Goal: Information Seeking & Learning: Learn about a topic

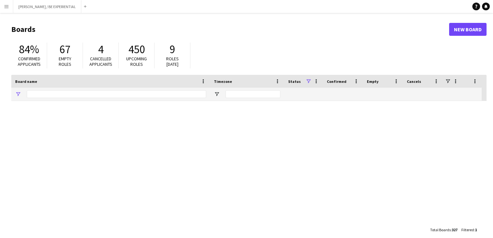
type input "*****"
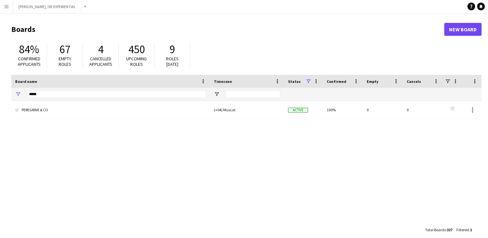
click at [7, 7] on app-icon "Menu" at bounding box center [6, 6] width 5 height 5
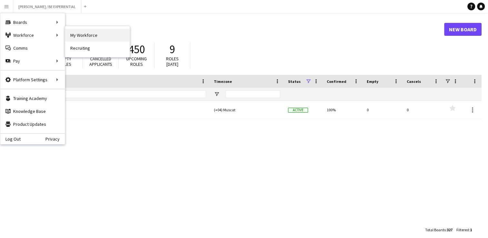
click at [86, 33] on link "My Workforce" at bounding box center [97, 35] width 65 height 13
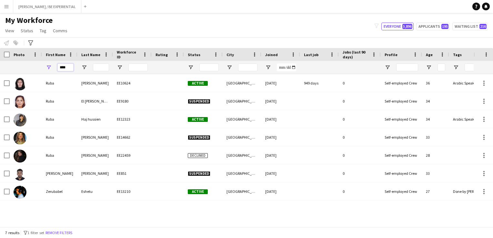
click at [69, 67] on input "****" at bounding box center [65, 68] width 16 height 8
drag, startPoint x: 69, startPoint y: 67, endPoint x: 61, endPoint y: 67, distance: 8.1
click at [61, 67] on input "****" at bounding box center [65, 68] width 16 height 8
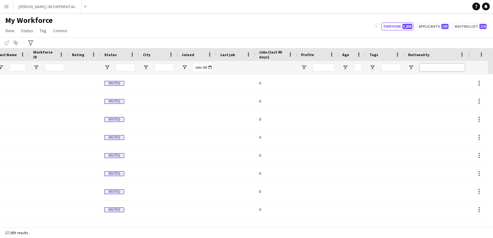
click at [426, 68] on input "Nationality Filter Input" at bounding box center [442, 68] width 45 height 8
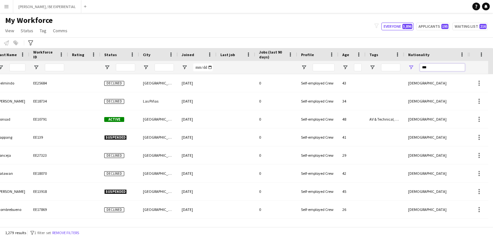
scroll to position [0, 43]
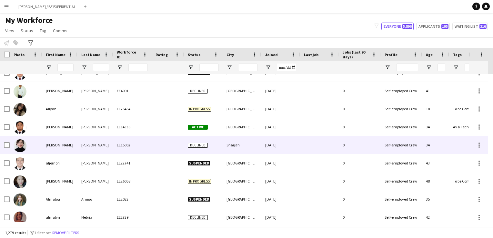
type input "***"
click at [22, 147] on img at bounding box center [20, 145] width 13 height 13
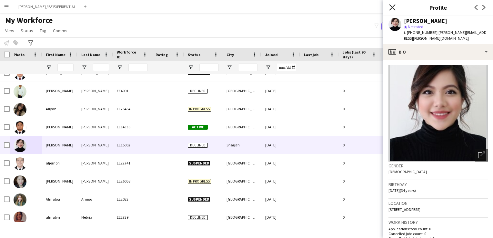
click at [393, 6] on icon "Close pop-in" at bounding box center [392, 7] width 6 height 6
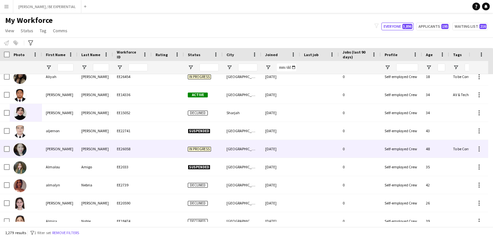
click at [25, 148] on img at bounding box center [20, 149] width 13 height 13
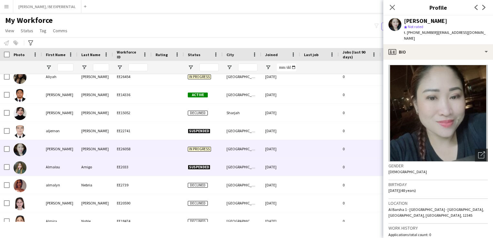
click at [24, 169] on img at bounding box center [20, 167] width 13 height 13
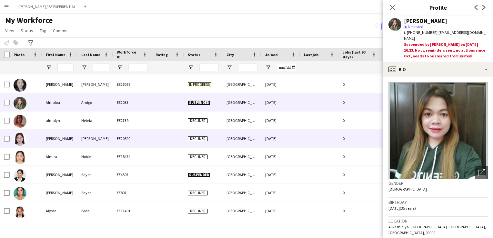
click at [16, 137] on img at bounding box center [20, 139] width 13 height 13
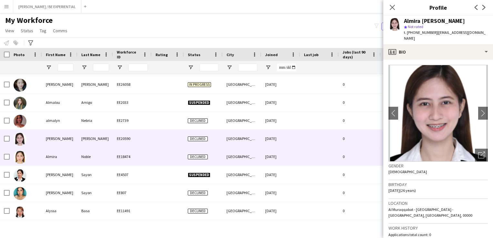
click at [25, 158] on img at bounding box center [20, 157] width 13 height 13
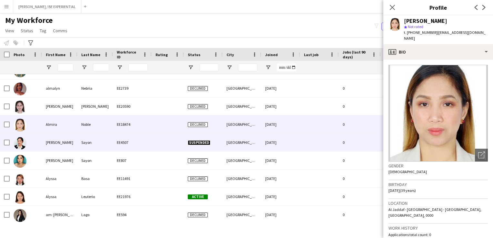
click at [21, 144] on img at bounding box center [20, 143] width 13 height 13
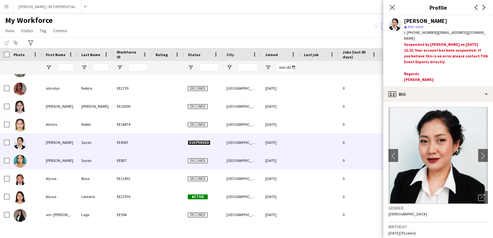
click at [23, 160] on img at bounding box center [20, 161] width 13 height 13
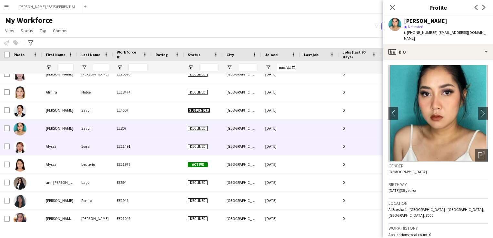
click at [24, 148] on img at bounding box center [20, 147] width 13 height 13
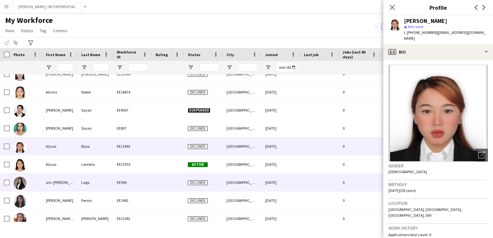
click at [27, 180] on div at bounding box center [26, 183] width 32 height 18
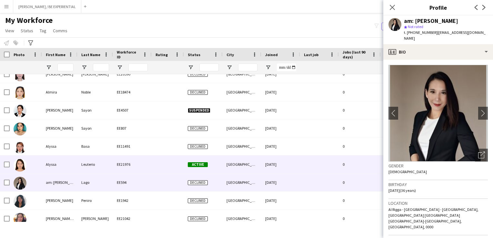
click at [44, 165] on div "Alyssa" at bounding box center [59, 164] width 35 height 18
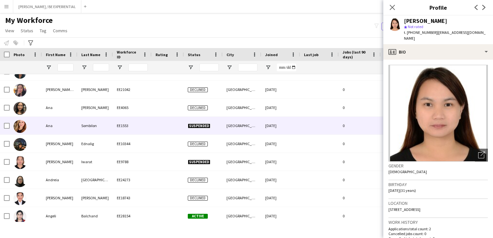
click at [43, 123] on div "Ana" at bounding box center [59, 126] width 35 height 18
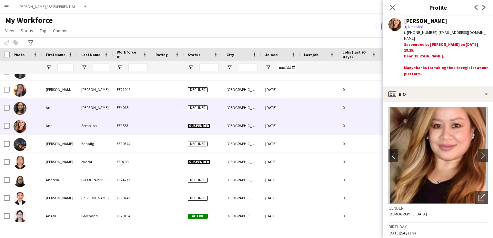
click at [38, 107] on div at bounding box center [26, 108] width 32 height 18
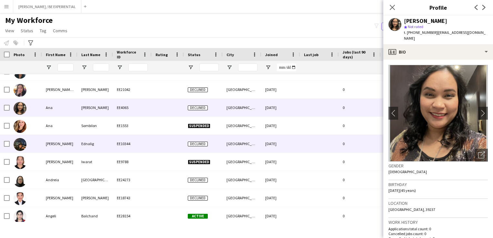
click at [33, 149] on div at bounding box center [26, 144] width 32 height 18
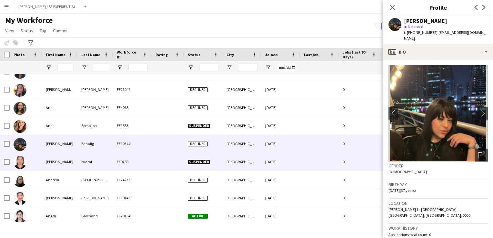
click at [36, 169] on div at bounding box center [26, 162] width 32 height 18
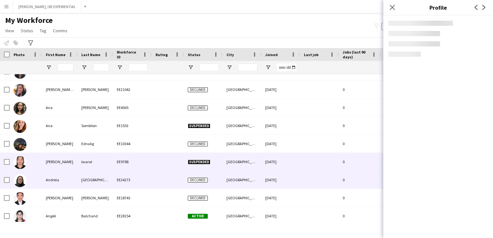
click at [34, 177] on div at bounding box center [26, 180] width 32 height 18
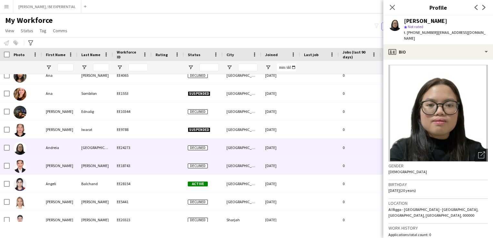
click at [37, 169] on div at bounding box center [26, 166] width 32 height 18
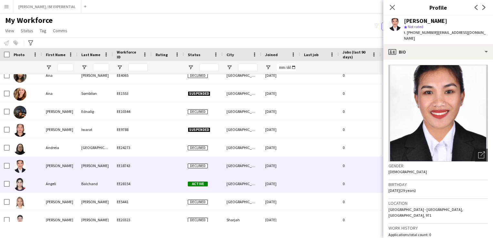
click at [39, 181] on div at bounding box center [26, 184] width 32 height 18
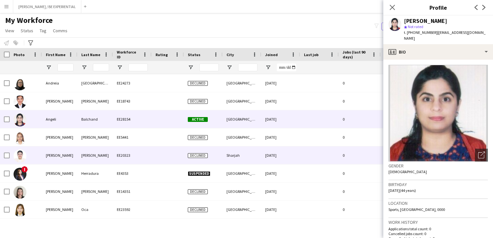
click at [35, 142] on div at bounding box center [26, 137] width 32 height 18
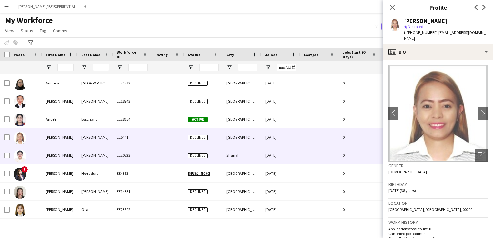
click at [35, 161] on div at bounding box center [26, 155] width 32 height 18
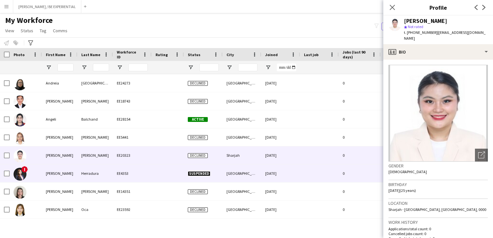
click at [36, 178] on div "!" at bounding box center [26, 173] width 32 height 18
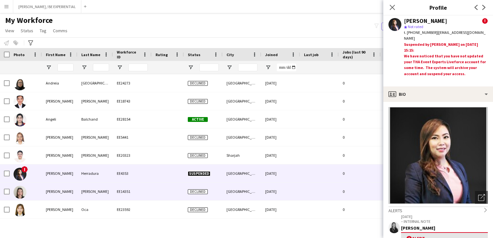
drag, startPoint x: 38, startPoint y: 187, endPoint x: 48, endPoint y: 178, distance: 13.8
click at [38, 187] on div at bounding box center [26, 192] width 32 height 18
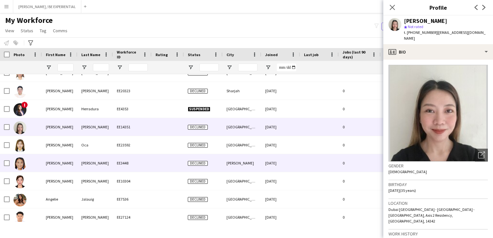
click at [39, 154] on div at bounding box center [26, 163] width 32 height 18
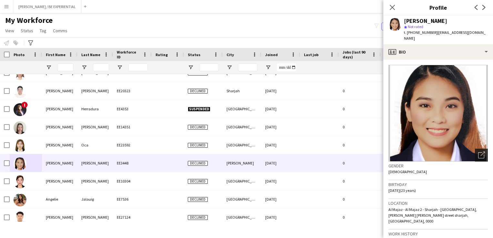
click at [478, 152] on icon "Open photos pop-in" at bounding box center [481, 155] width 7 height 7
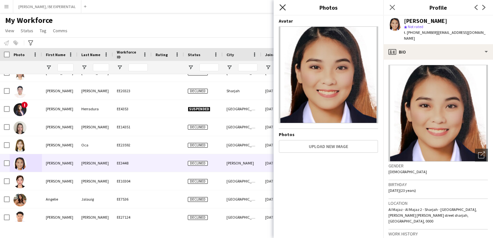
click at [280, 7] on icon "Close pop-in" at bounding box center [282, 7] width 6 height 6
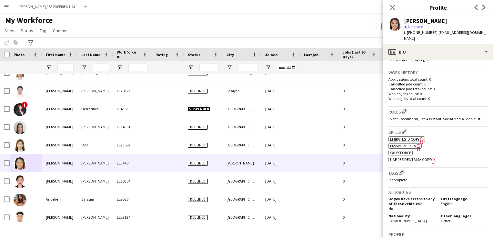
click at [419, 137] on icon "Freelancer has uploaded a photo validation of skill. Click to see" at bounding box center [421, 140] width 7 height 7
click at [418, 144] on icon "Freelancer has uploaded a photo validation of skill. Click to see" at bounding box center [418, 147] width 7 height 7
click at [393, 8] on icon "Close pop-in" at bounding box center [392, 7] width 6 height 6
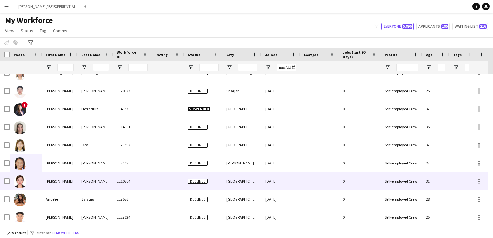
click at [62, 184] on div "[PERSON_NAME]" at bounding box center [59, 181] width 35 height 18
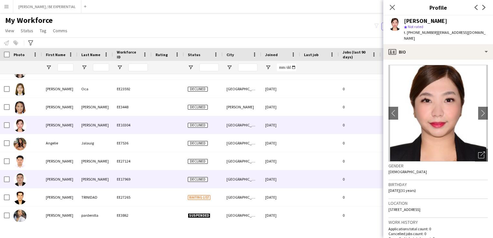
scroll to position [1032, 0]
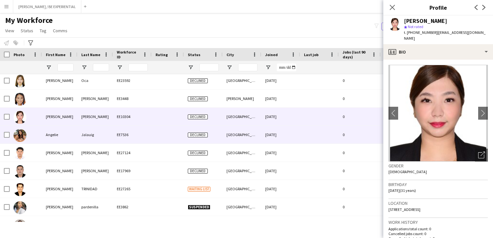
click at [46, 135] on div "Angelie" at bounding box center [59, 135] width 35 height 18
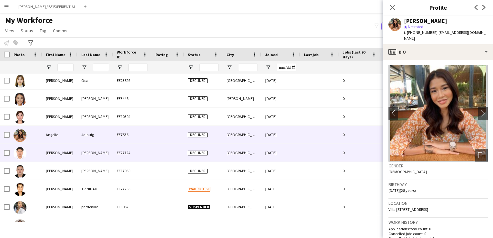
click at [51, 157] on div "[PERSON_NAME]" at bounding box center [59, 153] width 35 height 18
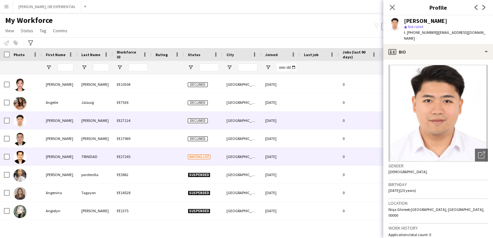
scroll to position [1097, 0]
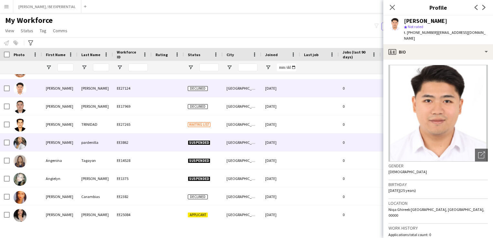
click at [51, 146] on div "[PERSON_NAME]" at bounding box center [59, 143] width 35 height 18
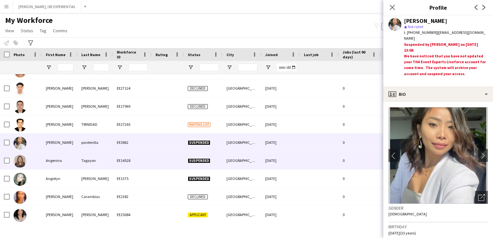
click at [52, 164] on div "Angenina" at bounding box center [59, 161] width 35 height 18
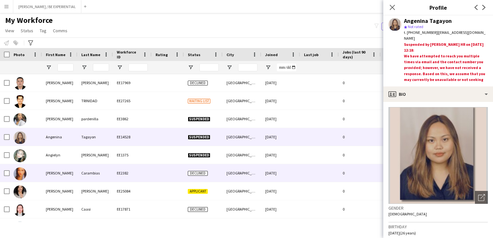
scroll to position [1129, 0]
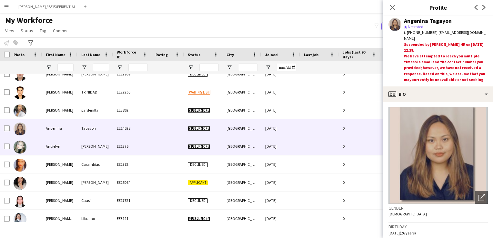
click at [48, 150] on div "Angielyn" at bounding box center [59, 146] width 35 height 18
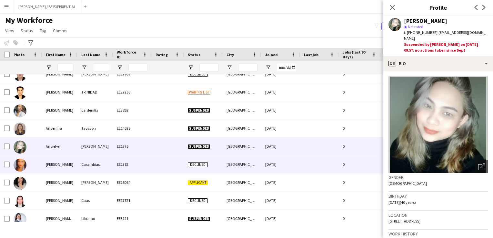
click at [46, 167] on div "[PERSON_NAME]" at bounding box center [59, 164] width 35 height 18
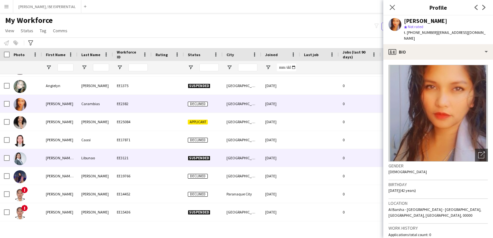
scroll to position [1193, 0]
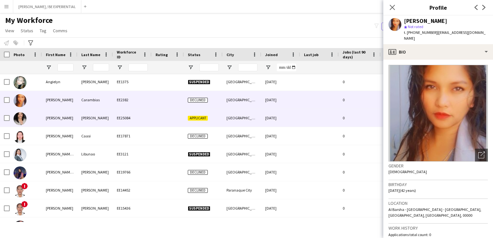
click at [47, 123] on div "[PERSON_NAME]" at bounding box center [59, 118] width 35 height 18
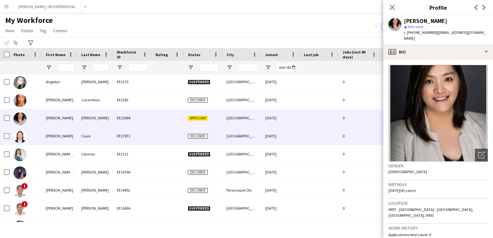
click at [47, 141] on div "[PERSON_NAME]" at bounding box center [59, 136] width 35 height 18
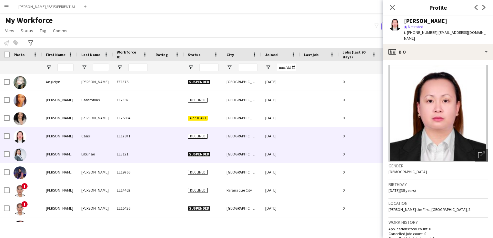
click at [45, 161] on div "[PERSON_NAME] [PERSON_NAME]" at bounding box center [59, 154] width 35 height 18
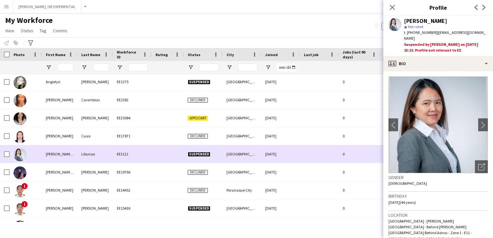
scroll to position [1215, 0]
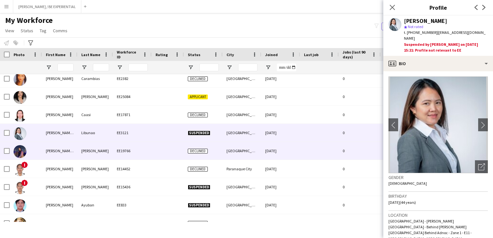
click at [45, 160] on div "[PERSON_NAME]" at bounding box center [59, 169] width 35 height 18
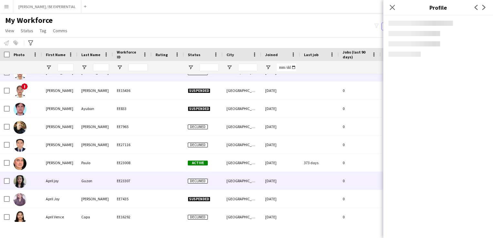
scroll to position [1322, 0]
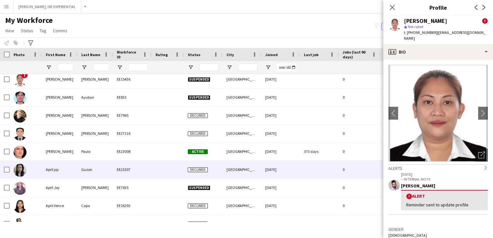
click at [48, 172] on div "April joy" at bounding box center [59, 170] width 35 height 18
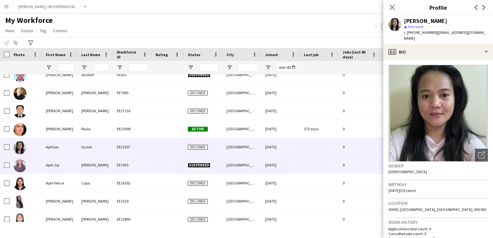
scroll to position [1355, 0]
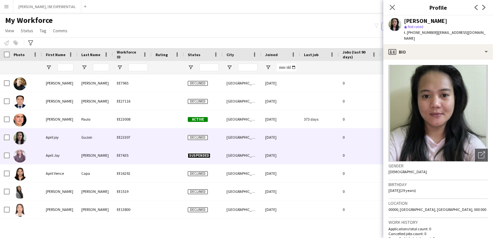
click at [48, 154] on div "April Joy" at bounding box center [59, 155] width 35 height 18
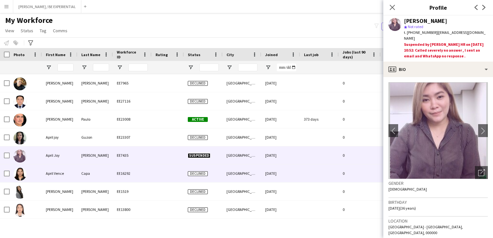
click at [48, 172] on div "April Vence" at bounding box center [59, 173] width 35 height 18
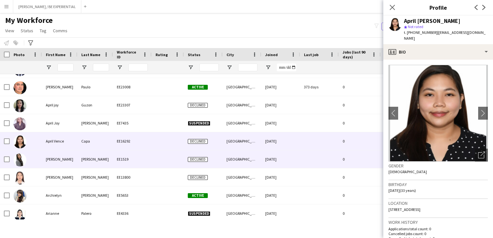
click at [46, 164] on div "[PERSON_NAME]" at bounding box center [59, 159] width 35 height 18
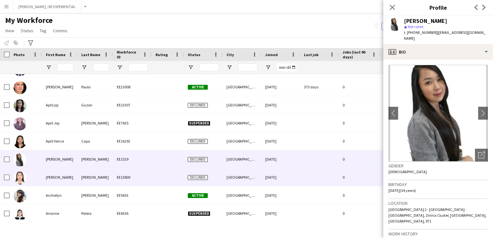
click at [48, 178] on div "[PERSON_NAME]" at bounding box center [59, 177] width 35 height 18
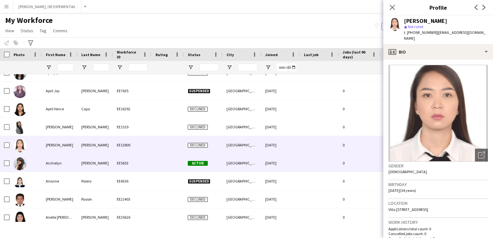
click at [52, 168] on div "Archielyn" at bounding box center [59, 163] width 35 height 18
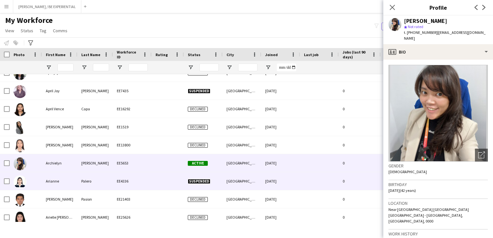
click at [45, 185] on div "Arianne" at bounding box center [59, 181] width 35 height 18
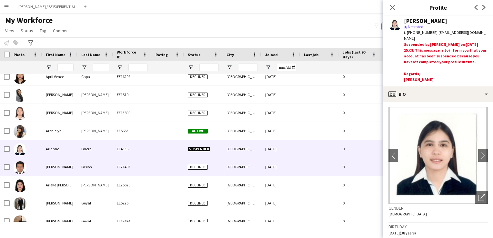
drag, startPoint x: 54, startPoint y: 164, endPoint x: 49, endPoint y: 186, distance: 22.5
click at [54, 165] on div "[PERSON_NAME]" at bounding box center [59, 167] width 35 height 18
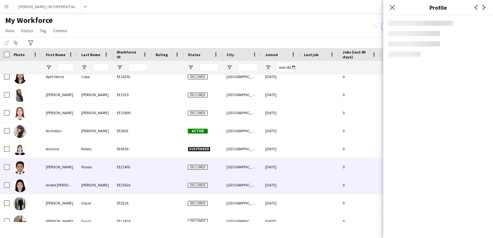
click at [49, 187] on div "Arielle [PERSON_NAME] [PERSON_NAME]" at bounding box center [59, 185] width 35 height 18
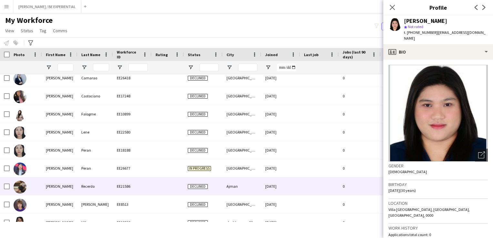
click at [45, 191] on div "[PERSON_NAME]" at bounding box center [59, 186] width 35 height 18
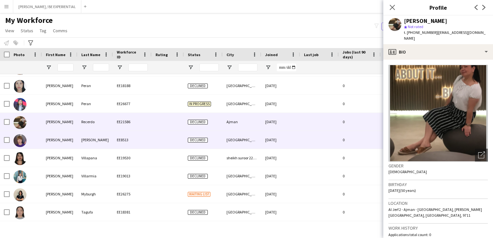
click at [50, 141] on div "[PERSON_NAME]" at bounding box center [59, 140] width 35 height 18
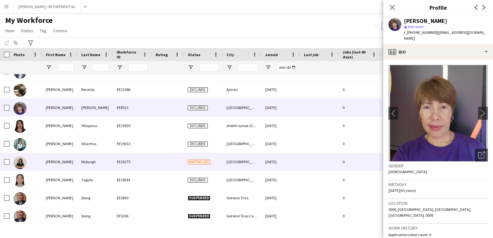
click at [49, 160] on div "[PERSON_NAME]" at bounding box center [59, 162] width 35 height 18
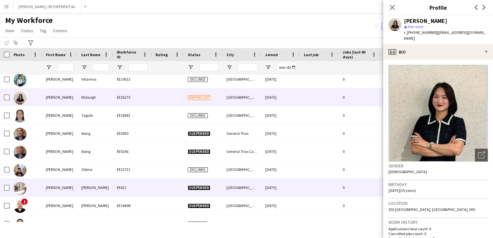
click at [45, 182] on div "[PERSON_NAME]" at bounding box center [59, 188] width 35 height 18
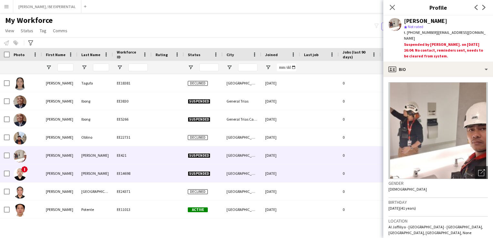
click at [46, 174] on div "[PERSON_NAME]" at bounding box center [59, 173] width 35 height 18
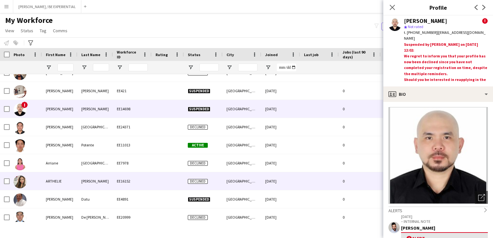
click at [49, 182] on div "ARTHELIE" at bounding box center [59, 181] width 35 height 18
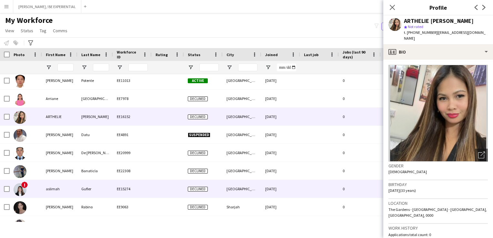
drag, startPoint x: 54, startPoint y: 191, endPoint x: 52, endPoint y: 152, distance: 38.8
click at [55, 191] on div "aslimah" at bounding box center [59, 189] width 35 height 18
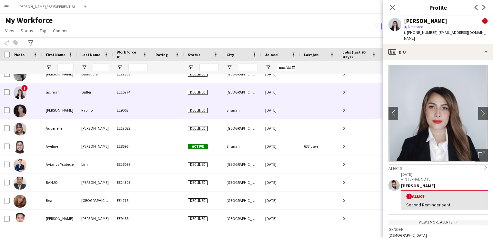
click at [57, 114] on div "[PERSON_NAME]" at bounding box center [59, 110] width 35 height 18
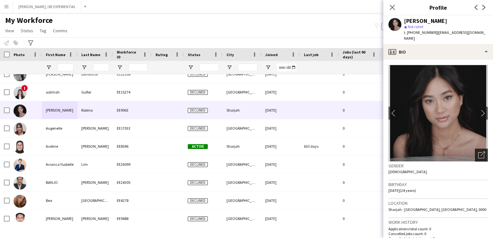
click at [478, 152] on icon "Open photos pop-in" at bounding box center [481, 155] width 7 height 7
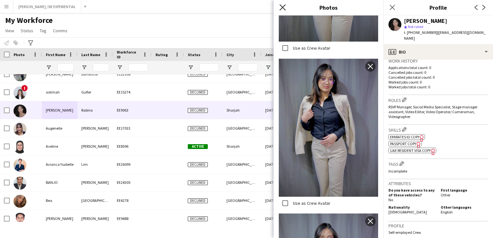
click at [283, 10] on icon "Close pop-in" at bounding box center [282, 7] width 6 height 6
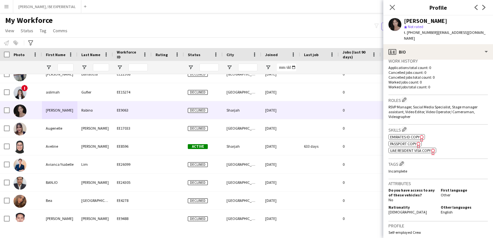
click at [422, 20] on div "[PERSON_NAME]" at bounding box center [425, 21] width 43 height 6
click at [435, 148] on icon "Freelancer has uploaded a photo validation of skill. Click to see" at bounding box center [433, 151] width 7 height 7
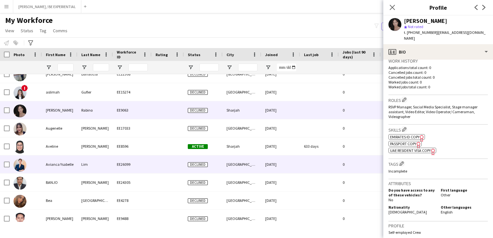
click at [103, 165] on div "Lim" at bounding box center [94, 164] width 35 height 18
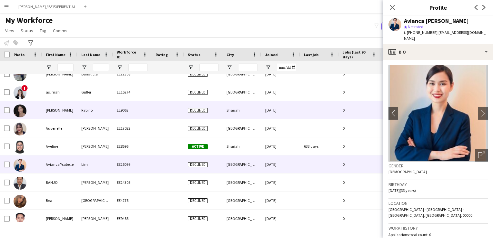
click at [80, 114] on div "Rabino" at bounding box center [94, 110] width 35 height 18
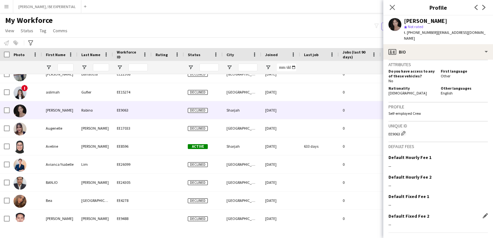
scroll to position [292, 0]
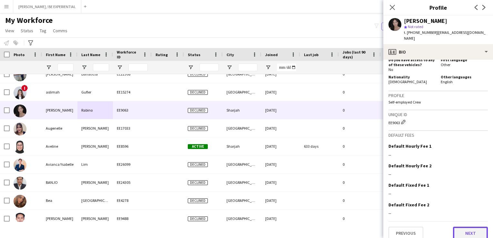
click at [466, 227] on button "Next" at bounding box center [470, 233] width 35 height 13
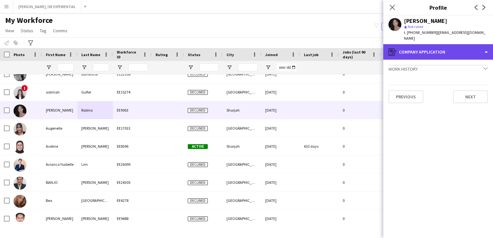
click at [480, 47] on div "register Company application" at bounding box center [438, 51] width 110 height 15
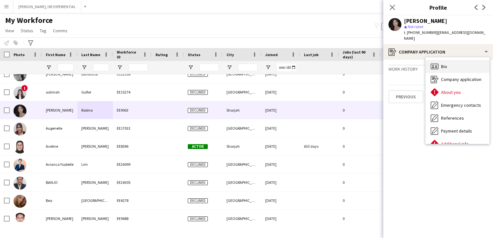
click at [449, 60] on div "Bio Bio" at bounding box center [457, 66] width 64 height 13
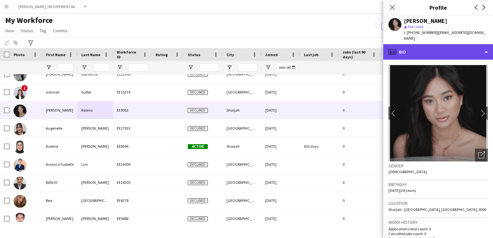
click at [419, 47] on div "profile Bio" at bounding box center [438, 51] width 110 height 15
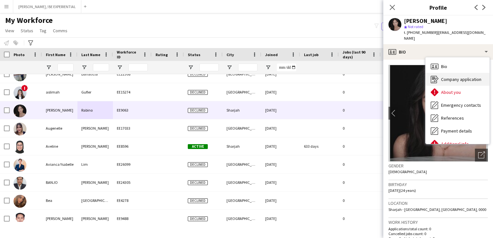
click at [444, 76] on span "Company application" at bounding box center [461, 79] width 40 height 6
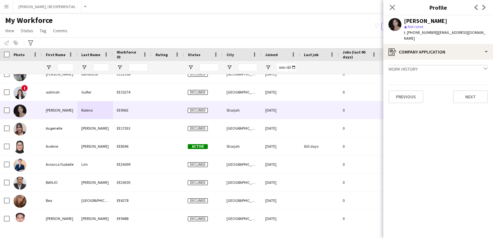
click at [443, 68] on app-crew-profile-application "Work history chevron-down Incomplete Previous Next" at bounding box center [438, 149] width 110 height 178
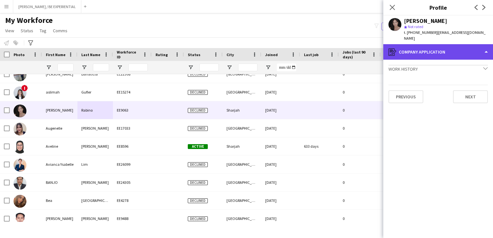
click at [448, 50] on div "register Company application" at bounding box center [438, 51] width 110 height 15
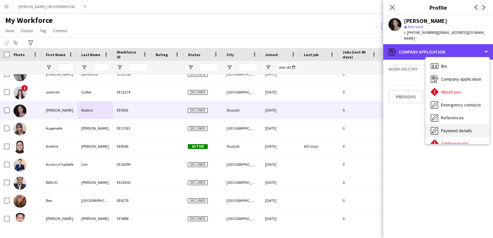
scroll to position [0, 0]
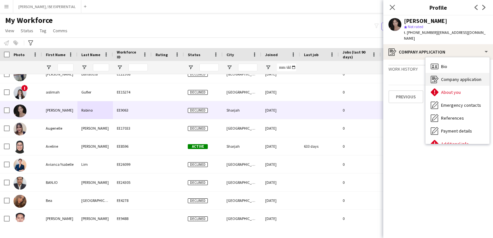
click at [449, 76] on span "Company application" at bounding box center [461, 79] width 40 height 6
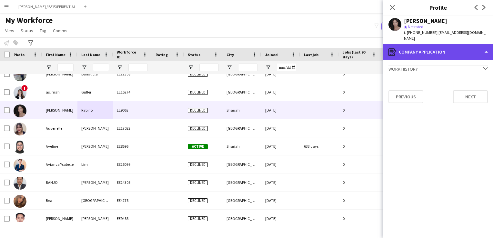
click at [427, 47] on div "register Company application" at bounding box center [438, 51] width 110 height 15
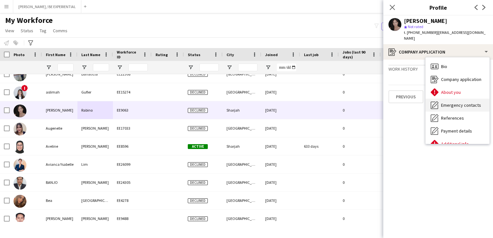
click at [450, 102] on span "Emergency contacts" at bounding box center [461, 105] width 40 height 6
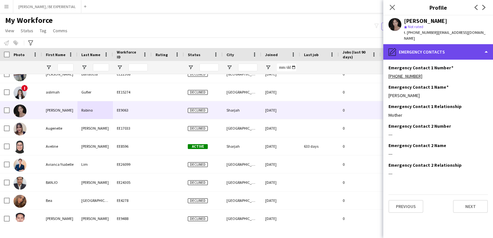
click at [444, 46] on div "pencil4 Emergency contacts" at bounding box center [438, 51] width 110 height 15
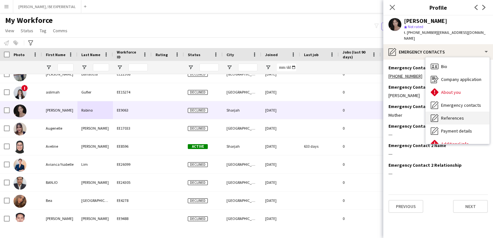
click at [445, 115] on span "References" at bounding box center [452, 118] width 23 height 6
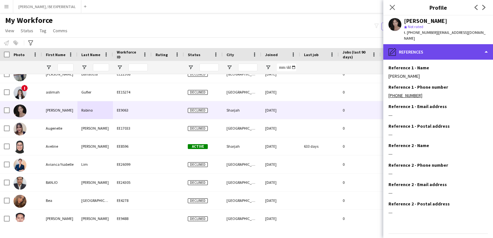
click at [448, 45] on div "pencil4 References" at bounding box center [438, 51] width 110 height 15
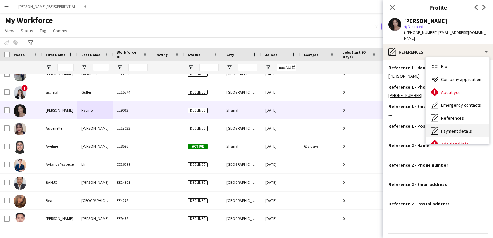
click at [456, 124] on div "Payment details Payment details" at bounding box center [457, 130] width 64 height 13
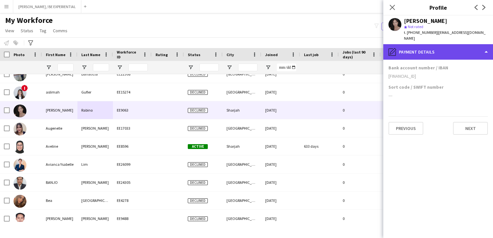
click at [449, 47] on div "pencil4 Payment details" at bounding box center [438, 51] width 110 height 15
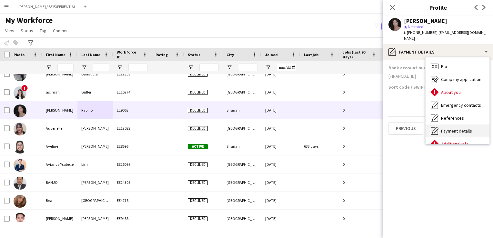
click at [453, 128] on span "Payment details" at bounding box center [456, 131] width 31 height 6
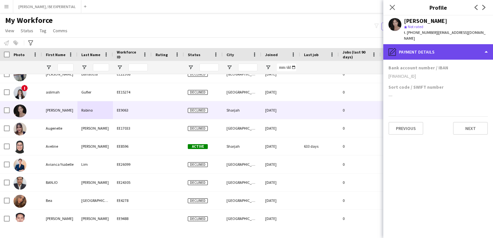
click at [443, 46] on div "pencil4 Payment details" at bounding box center [438, 51] width 110 height 15
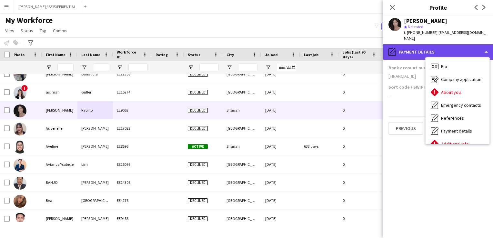
click at [436, 46] on div "pencil4 Payment details" at bounding box center [438, 51] width 110 height 15
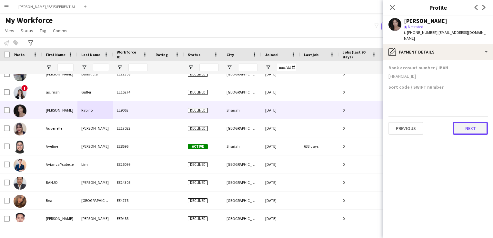
click at [474, 122] on button "Next" at bounding box center [470, 128] width 35 height 13
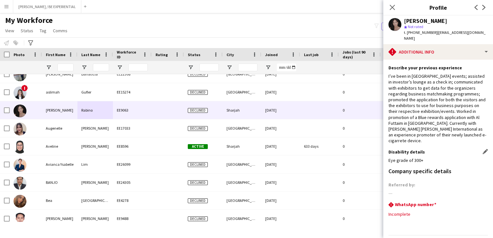
scroll to position [34, 0]
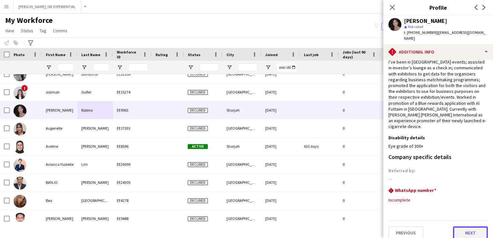
click at [471, 226] on button "Next" at bounding box center [470, 232] width 35 height 13
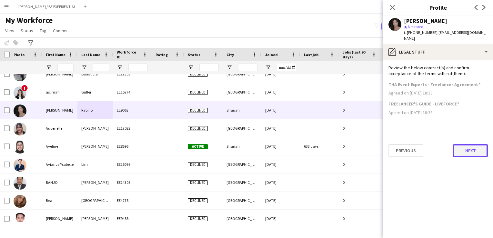
click at [483, 144] on button "Next" at bounding box center [470, 150] width 35 height 13
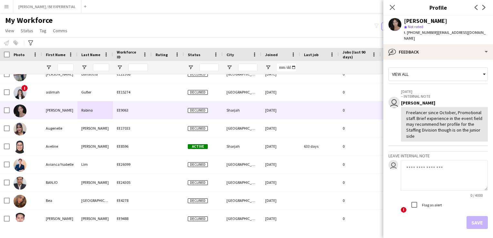
click at [421, 21] on div "[PERSON_NAME]" at bounding box center [425, 21] width 43 height 6
drag, startPoint x: 404, startPoint y: 21, endPoint x: 461, endPoint y: 23, distance: 56.5
click at [461, 23] on div "[PERSON_NAME]" at bounding box center [446, 21] width 84 height 6
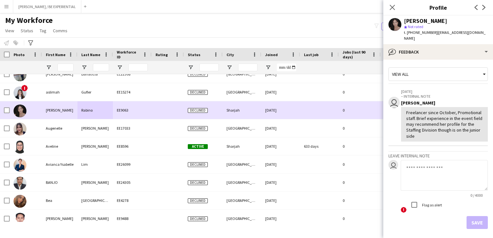
copy div "[PERSON_NAME]"
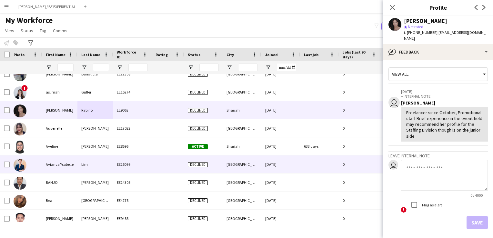
drag, startPoint x: 59, startPoint y: 166, endPoint x: 166, endPoint y: 173, distance: 107.9
click at [59, 166] on div "Avianca Ysabelle" at bounding box center [59, 164] width 35 height 18
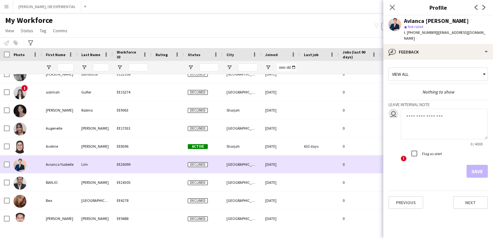
click at [41, 167] on div at bounding box center [26, 164] width 32 height 18
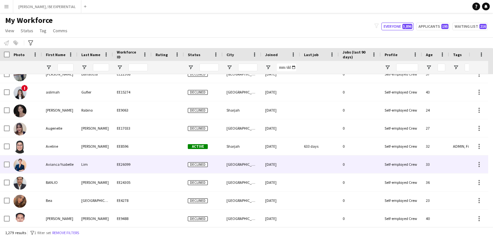
click at [38, 166] on div at bounding box center [26, 164] width 32 height 18
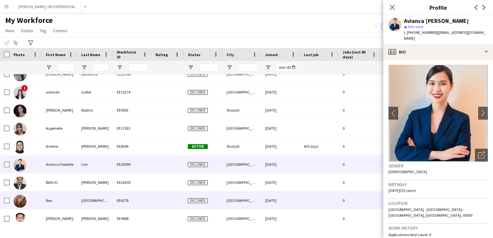
scroll to position [2064, 0]
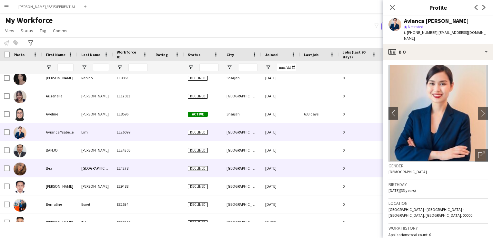
click at [58, 162] on div "Bea" at bounding box center [59, 168] width 35 height 18
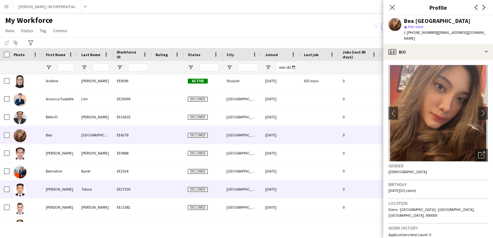
scroll to position [2129, 0]
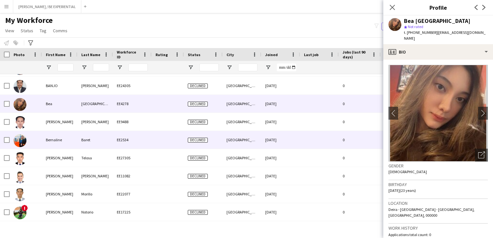
click at [58, 141] on div "Bernaline" at bounding box center [59, 140] width 35 height 18
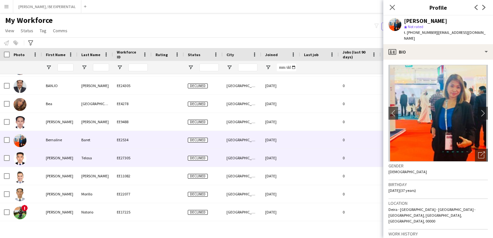
drag, startPoint x: 59, startPoint y: 163, endPoint x: 56, endPoint y: 171, distance: 8.0
click at [58, 163] on div "[PERSON_NAME]" at bounding box center [59, 158] width 35 height 18
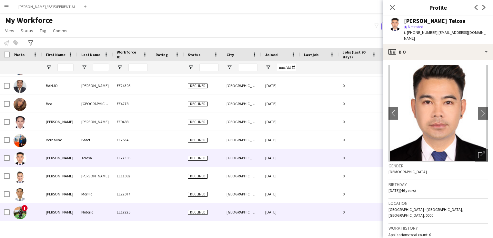
click at [50, 208] on div "[PERSON_NAME]" at bounding box center [59, 212] width 35 height 18
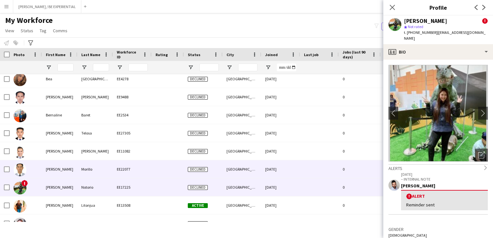
scroll to position [2193, 0]
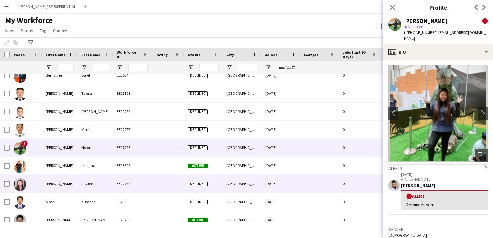
click at [48, 184] on div "[PERSON_NAME]" at bounding box center [59, 184] width 35 height 18
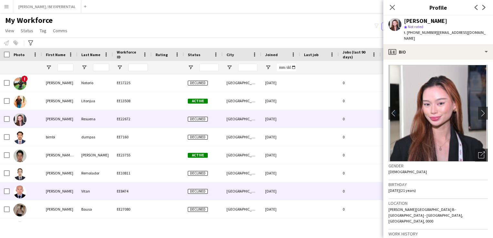
scroll to position [2290, 0]
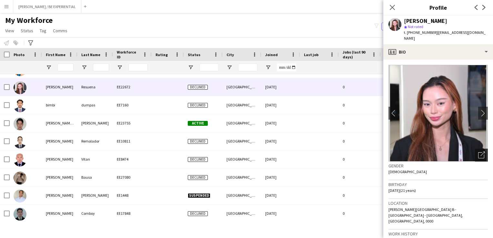
click at [479, 152] on icon "Open photos pop-in" at bounding box center [481, 155] width 7 height 7
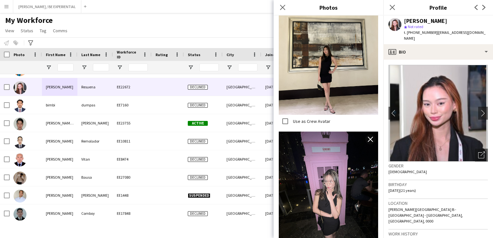
scroll to position [194, 0]
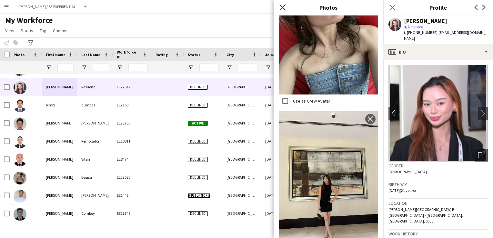
click at [283, 7] on icon at bounding box center [282, 7] width 6 height 6
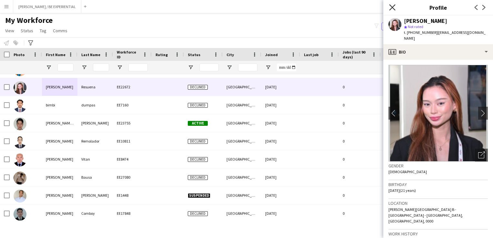
click at [392, 6] on icon "Close pop-in" at bounding box center [392, 7] width 6 height 6
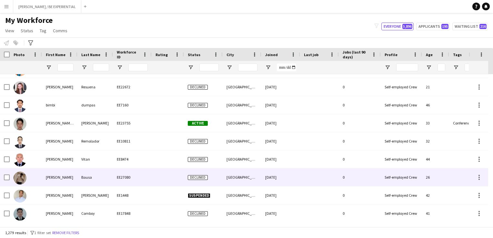
click at [51, 184] on div "[PERSON_NAME]" at bounding box center [59, 177] width 35 height 18
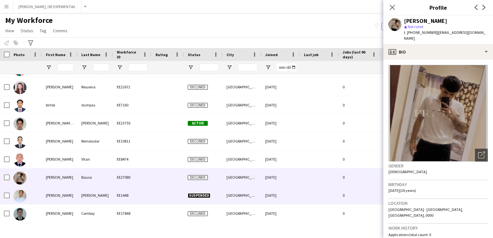
click at [49, 197] on div "[PERSON_NAME]" at bounding box center [59, 195] width 35 height 18
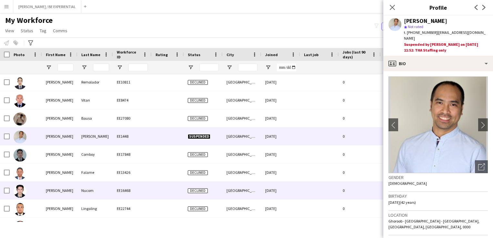
scroll to position [2355, 0]
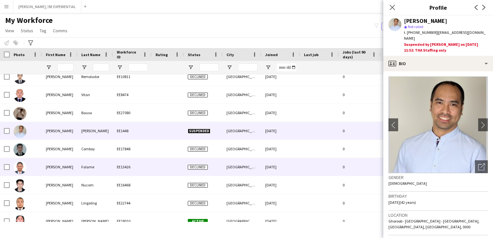
click at [52, 169] on div "[PERSON_NAME]" at bounding box center [59, 167] width 35 height 18
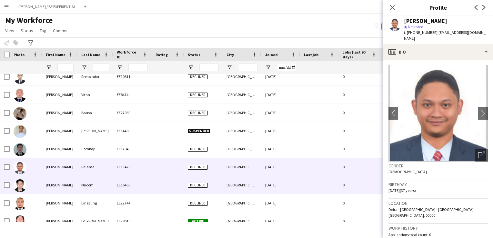
click at [51, 188] on div "[PERSON_NAME]" at bounding box center [59, 185] width 35 height 18
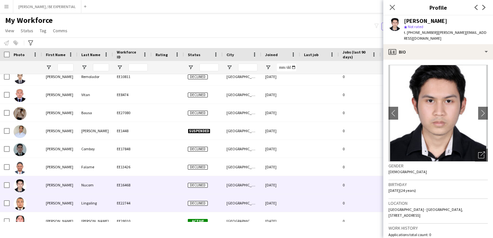
drag, startPoint x: 48, startPoint y: 204, endPoint x: 49, endPoint y: 198, distance: 6.2
click at [48, 205] on div "[PERSON_NAME]" at bounding box center [59, 203] width 35 height 18
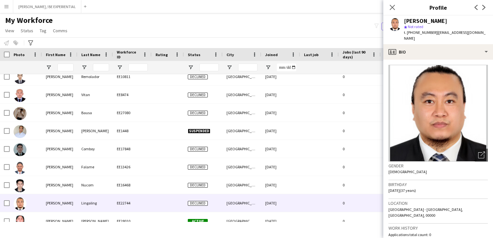
drag, startPoint x: 390, startPoint y: 8, endPoint x: 175, endPoint y: 131, distance: 247.4
click at [390, 8] on icon "Close pop-in" at bounding box center [392, 7] width 5 height 5
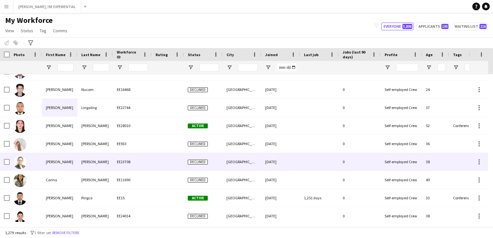
scroll to position [2451, 0]
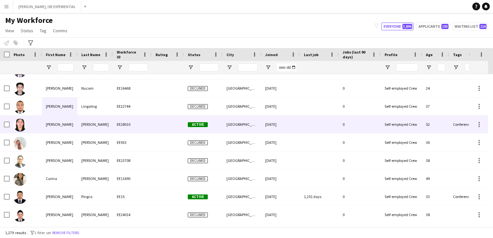
click at [53, 127] on div "[PERSON_NAME]" at bounding box center [59, 124] width 35 height 18
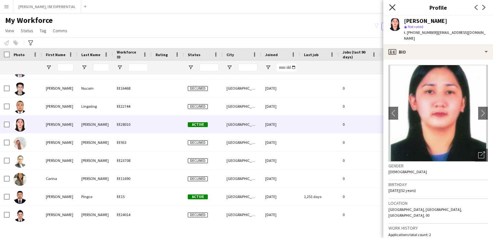
click at [391, 8] on icon at bounding box center [392, 7] width 6 height 6
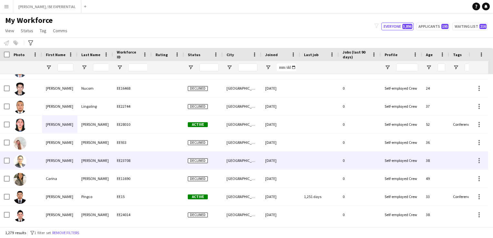
scroll to position [2473, 0]
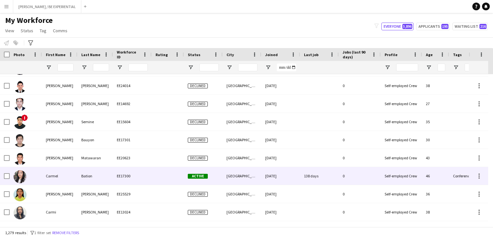
click at [50, 174] on div "Carmel" at bounding box center [59, 176] width 35 height 18
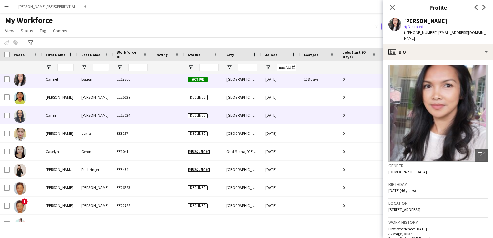
click at [53, 119] on div "Carmi" at bounding box center [59, 115] width 35 height 18
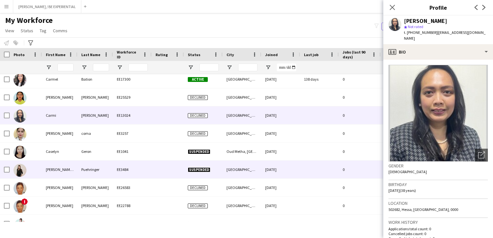
click at [52, 155] on div "Caselyn" at bounding box center [59, 152] width 35 height 18
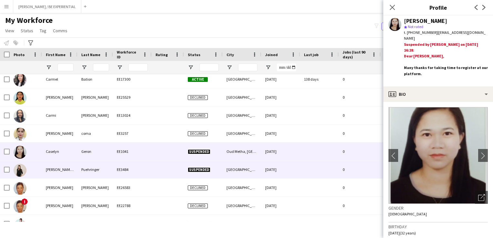
click at [50, 170] on div "[PERSON_NAME] [PERSON_NAME]" at bounding box center [59, 170] width 35 height 18
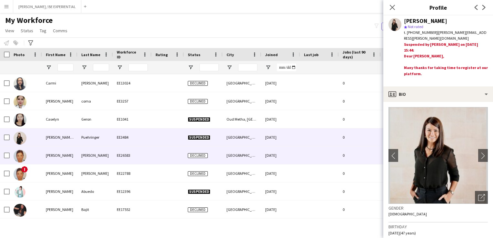
click at [52, 156] on div "[PERSON_NAME]" at bounding box center [59, 155] width 35 height 18
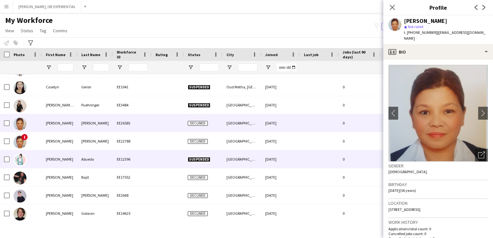
click at [53, 161] on div "[PERSON_NAME]" at bounding box center [59, 159] width 35 height 18
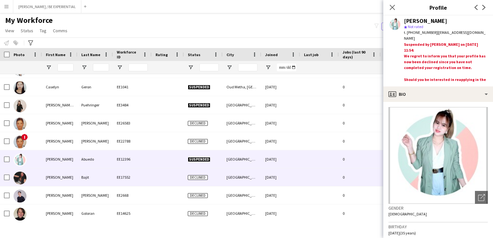
click at [50, 178] on div "[PERSON_NAME]" at bounding box center [59, 177] width 35 height 18
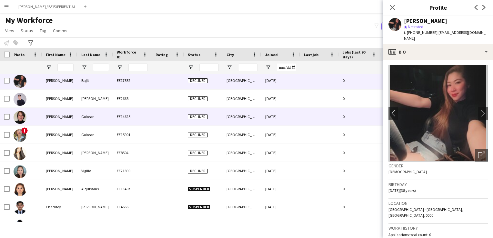
click at [51, 118] on div "[PERSON_NAME]" at bounding box center [59, 117] width 35 height 18
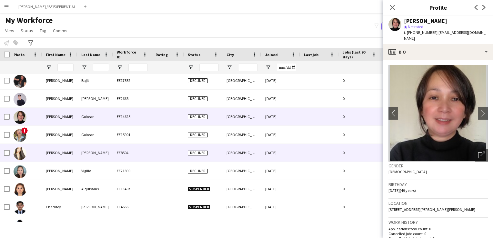
click at [53, 151] on div "[PERSON_NAME]" at bounding box center [59, 153] width 35 height 18
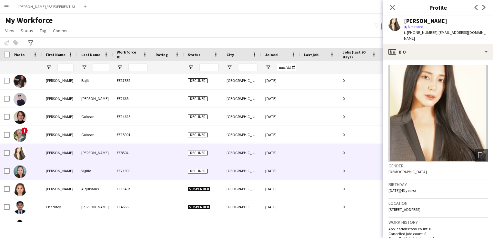
click at [51, 169] on div "[PERSON_NAME]" at bounding box center [59, 171] width 35 height 18
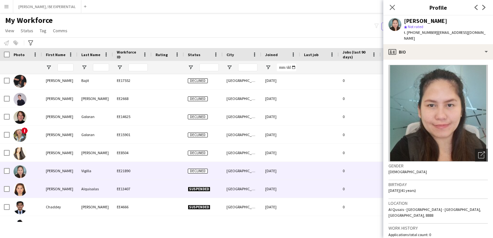
click at [48, 195] on div "[PERSON_NAME]" at bounding box center [59, 189] width 35 height 18
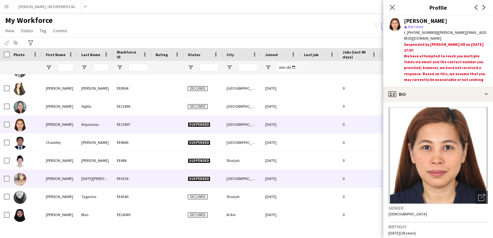
click at [44, 179] on div "[PERSON_NAME]" at bounding box center [59, 179] width 35 height 18
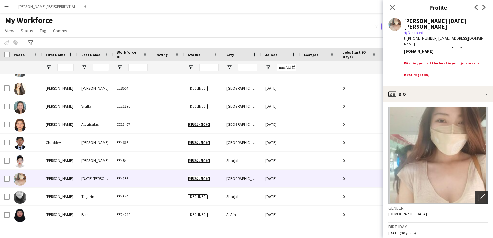
click at [479, 195] on icon "Open photos pop-in" at bounding box center [481, 197] width 7 height 7
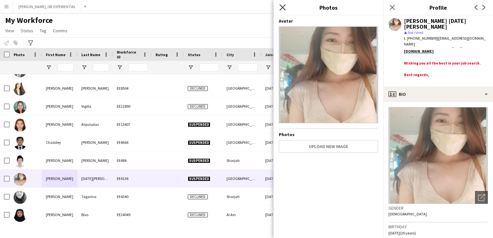
click at [284, 8] on icon at bounding box center [282, 7] width 6 height 6
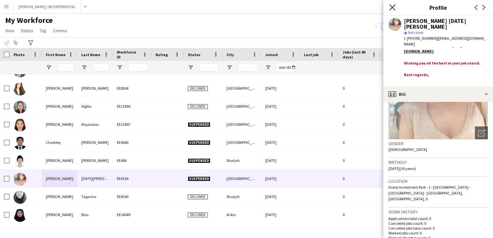
click at [394, 7] on icon "Close pop-in" at bounding box center [392, 7] width 6 height 6
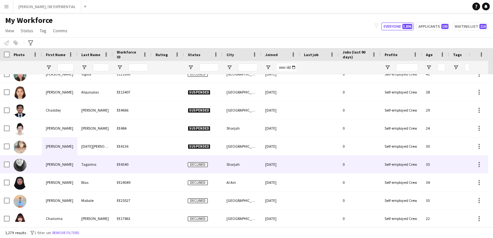
click at [67, 165] on div "[PERSON_NAME]" at bounding box center [59, 164] width 35 height 18
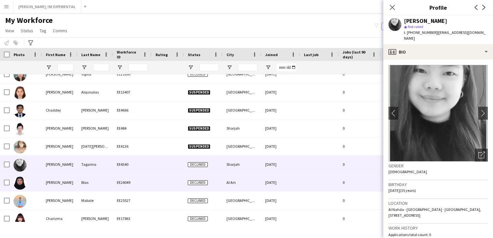
click at [57, 191] on div "[PERSON_NAME] EE24049 Declined Al Ain [DATE] 0 Self-employed Crew 34 Filipino" at bounding box center [276, 183] width 552 height 18
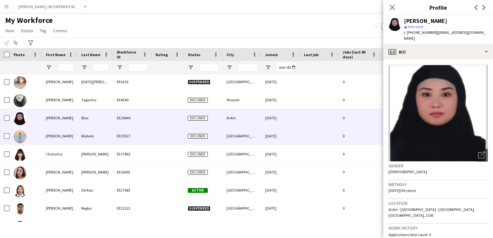
click at [42, 140] on div "[PERSON_NAME]" at bounding box center [59, 136] width 35 height 18
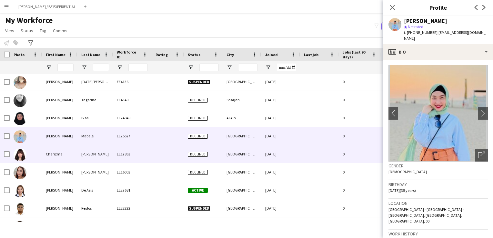
click at [45, 157] on div "Charizma" at bounding box center [59, 154] width 35 height 18
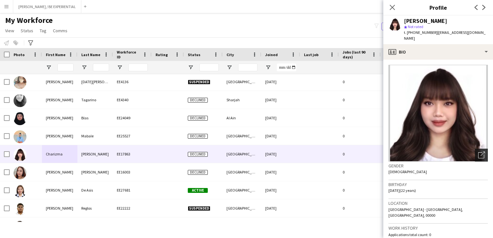
click at [478, 152] on icon "Open photos pop-in" at bounding box center [481, 155] width 7 height 7
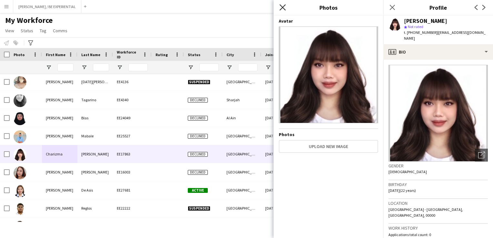
click at [281, 7] on icon "Close pop-in" at bounding box center [282, 7] width 6 height 6
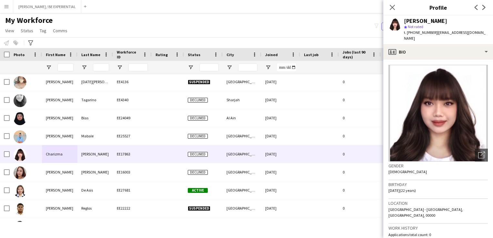
click at [436, 20] on div "[PERSON_NAME]" at bounding box center [425, 21] width 43 height 6
drag, startPoint x: 450, startPoint y: 20, endPoint x: 403, endPoint y: 20, distance: 47.7
click at [403, 20] on div "[PERSON_NAME] star Not rated t. [PHONE_NUMBER] | [EMAIL_ADDRESS][DOMAIN_NAME]" at bounding box center [438, 29] width 110 height 29
copy div "[PERSON_NAME]"
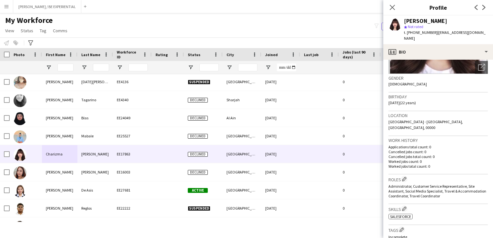
scroll to position [52, 0]
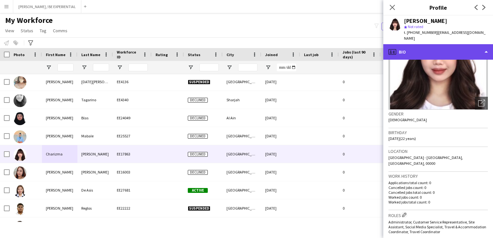
click at [446, 44] on div "profile Bio" at bounding box center [438, 51] width 110 height 15
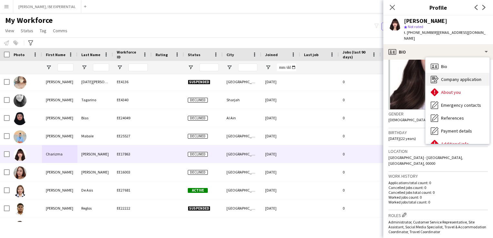
click at [444, 76] on span "Company application" at bounding box center [461, 79] width 40 height 6
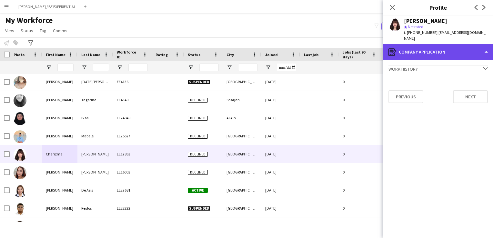
click at [443, 45] on div "register Company application" at bounding box center [438, 51] width 110 height 15
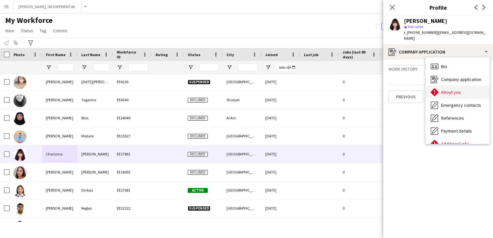
click at [442, 89] on span "About you" at bounding box center [451, 92] width 20 height 6
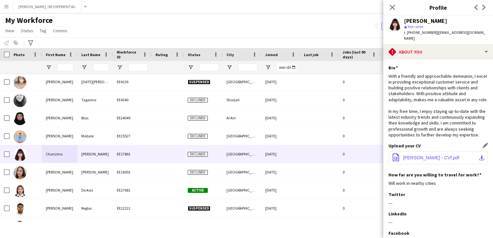
click at [429, 164] on button "office-file-sheet [PERSON_NAME] - CVf.pdf download-bottom" at bounding box center [437, 157] width 99 height 13
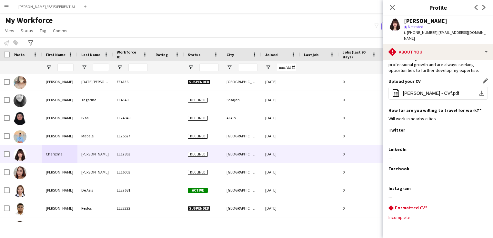
scroll to position [94, 0]
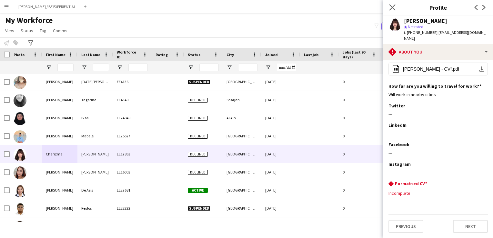
click at [392, 4] on app-icon "Close pop-in" at bounding box center [392, 7] width 9 height 9
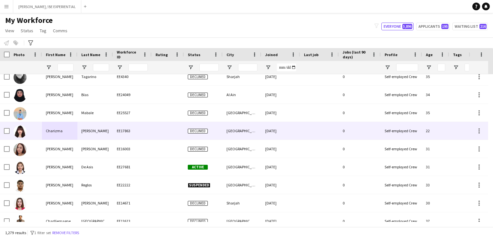
scroll to position [3032, 0]
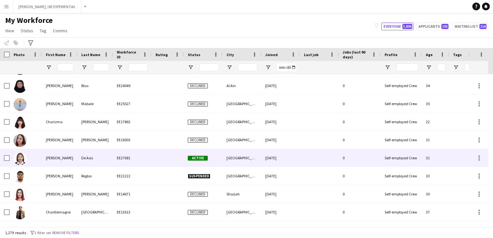
click at [53, 158] on div "[PERSON_NAME]" at bounding box center [59, 158] width 35 height 18
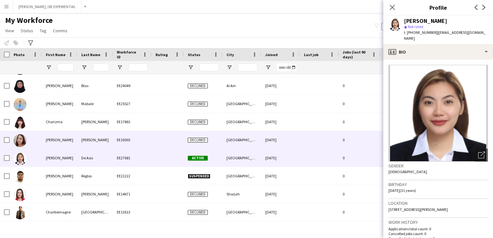
click at [63, 143] on div "[PERSON_NAME]" at bounding box center [59, 140] width 35 height 18
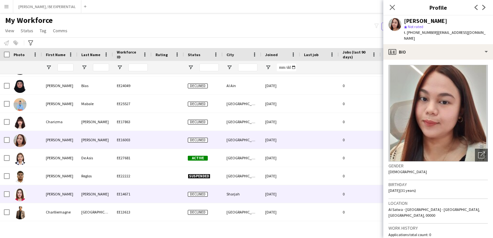
click at [57, 198] on div "[PERSON_NAME]" at bounding box center [59, 194] width 35 height 18
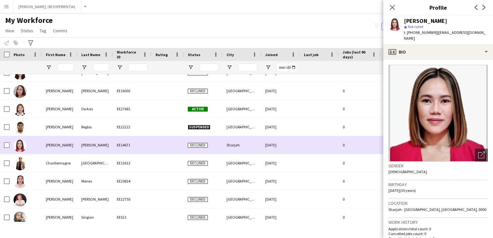
scroll to position [3096, 0]
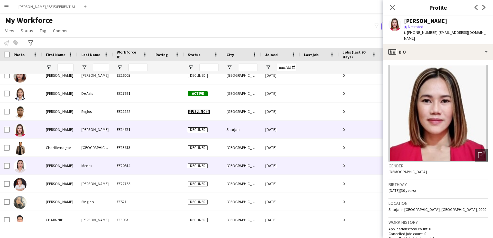
click at [53, 151] on div "Charlliemagne" at bounding box center [59, 148] width 35 height 18
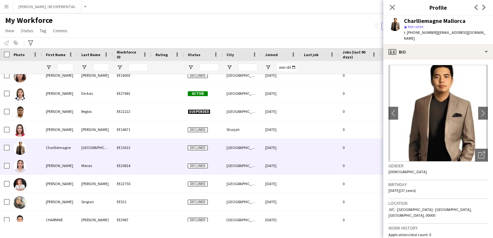
click at [54, 170] on div "[PERSON_NAME]" at bounding box center [59, 166] width 35 height 18
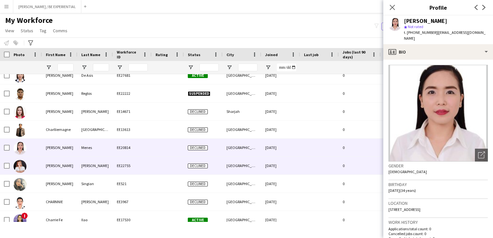
scroll to position [3129, 0]
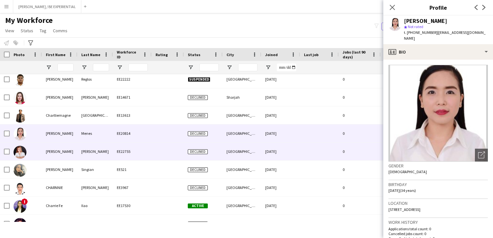
click at [47, 153] on div "[PERSON_NAME]" at bounding box center [59, 152] width 35 height 18
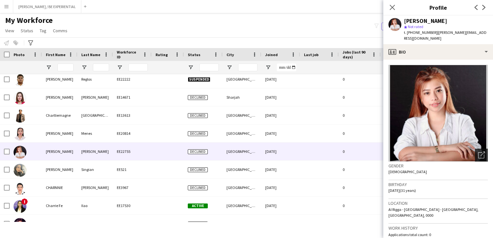
click at [478, 152] on icon "Open photos pop-in" at bounding box center [481, 155] width 7 height 7
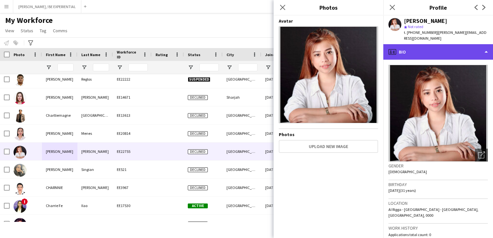
click at [481, 46] on div "profile Bio" at bounding box center [438, 51] width 110 height 15
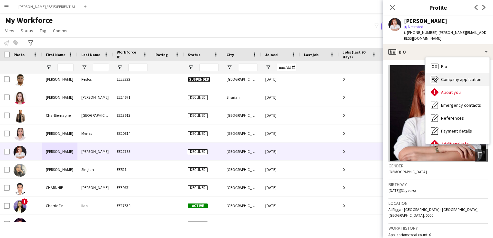
click at [454, 76] on span "Company application" at bounding box center [461, 79] width 40 height 6
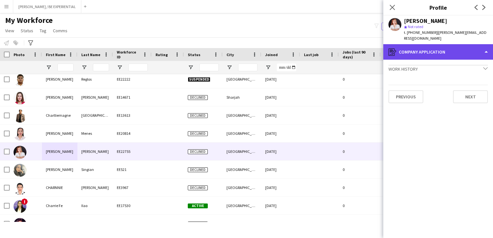
click at [474, 48] on div "register Company application" at bounding box center [438, 51] width 110 height 15
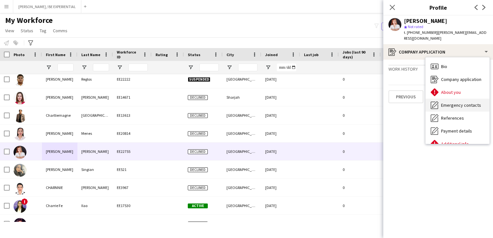
click at [454, 102] on span "Emergency contacts" at bounding box center [461, 105] width 40 height 6
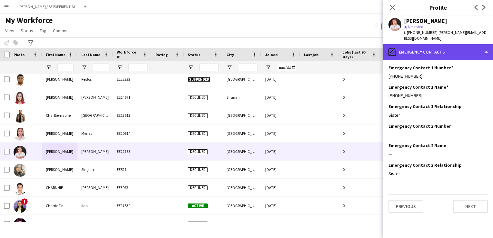
click at [467, 46] on div "pencil4 Emergency contacts" at bounding box center [438, 51] width 110 height 15
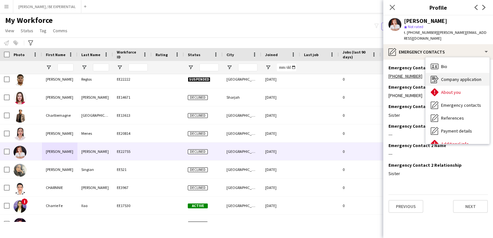
click at [457, 76] on span "Company application" at bounding box center [461, 79] width 40 height 6
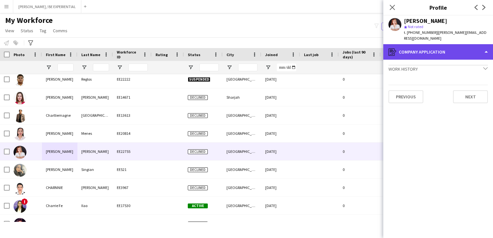
click at [466, 45] on div "register Company application" at bounding box center [438, 51] width 110 height 15
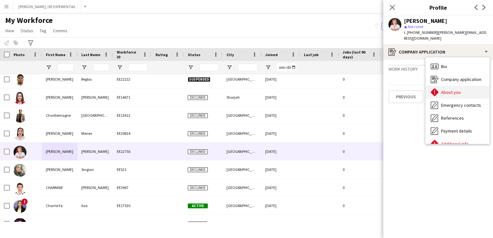
click at [453, 89] on span "About you" at bounding box center [451, 92] width 20 height 6
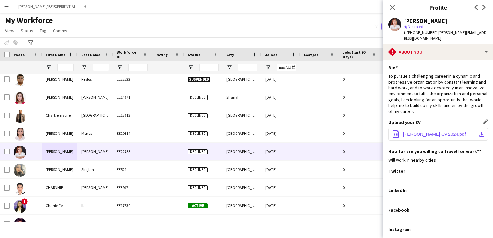
click at [431, 132] on span "[PERSON_NAME] Cv 2024.pdf" at bounding box center [434, 134] width 63 height 5
click at [393, 6] on icon at bounding box center [392, 7] width 6 height 6
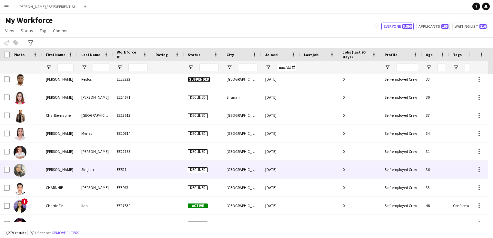
drag, startPoint x: 55, startPoint y: 169, endPoint x: 59, endPoint y: 169, distance: 3.6
click at [55, 169] on div "[PERSON_NAME]" at bounding box center [59, 170] width 35 height 18
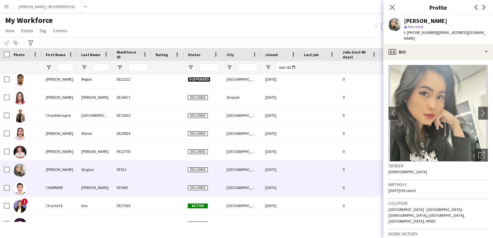
click at [58, 191] on div "CHARNNIE" at bounding box center [59, 188] width 35 height 18
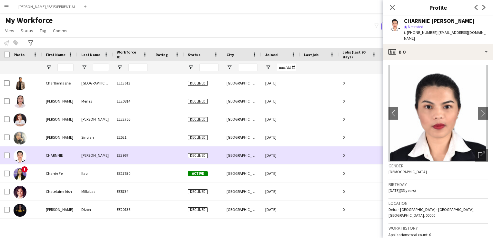
scroll to position [3193, 0]
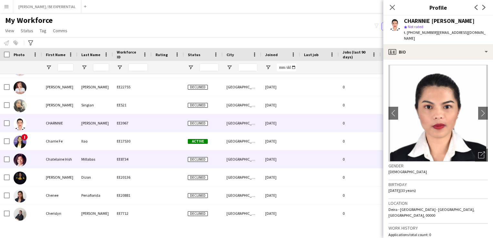
click at [49, 144] on div "Charrie Fe" at bounding box center [59, 141] width 35 height 18
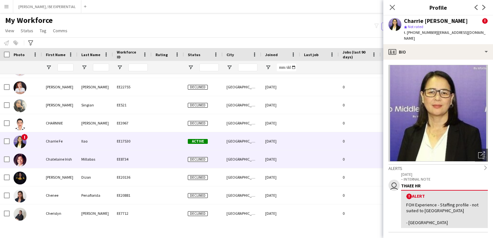
click at [49, 161] on div "Chatelaine Irish" at bounding box center [59, 159] width 35 height 18
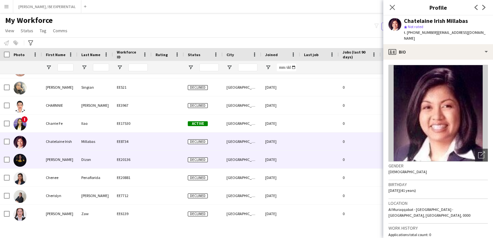
scroll to position [3245, 0]
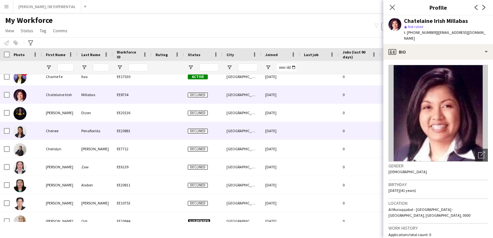
click at [42, 129] on div "Chenee" at bounding box center [59, 131] width 35 height 18
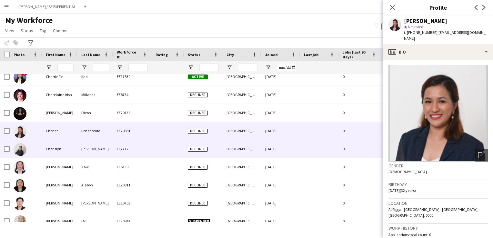
drag, startPoint x: 42, startPoint y: 151, endPoint x: 42, endPoint y: 170, distance: 19.0
click at [42, 151] on div "Cherislyn" at bounding box center [59, 149] width 35 height 18
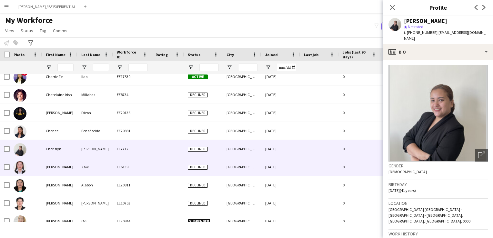
click at [42, 169] on div "[PERSON_NAME]" at bounding box center [59, 167] width 35 height 18
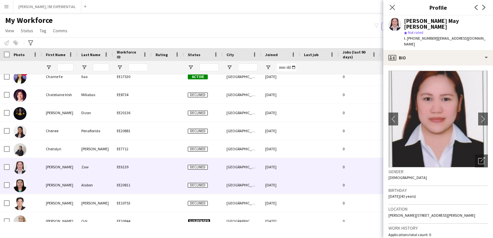
click at [41, 185] on div at bounding box center [26, 185] width 32 height 18
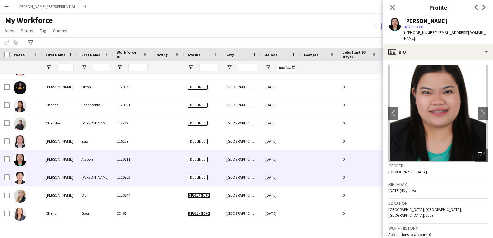
scroll to position [3322, 0]
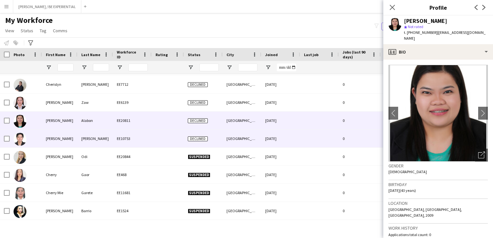
click at [37, 141] on div at bounding box center [26, 139] width 32 height 18
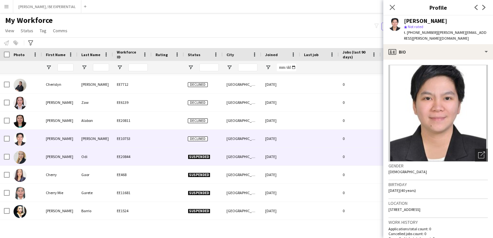
click at [38, 160] on div at bounding box center [26, 157] width 32 height 18
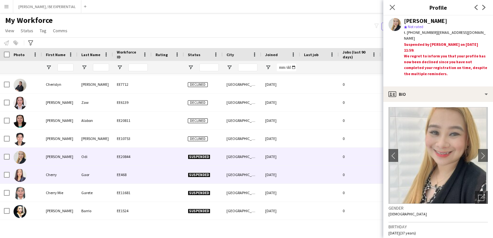
click at [40, 178] on div at bounding box center [26, 175] width 32 height 18
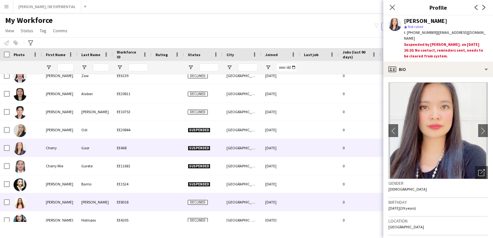
scroll to position [3387, 0]
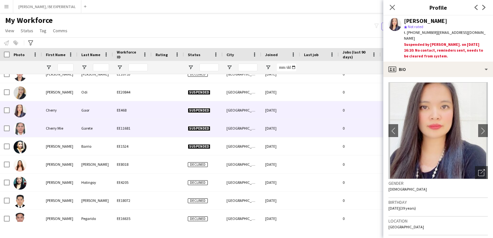
click at [46, 136] on div "Cherry Mie" at bounding box center [59, 128] width 35 height 18
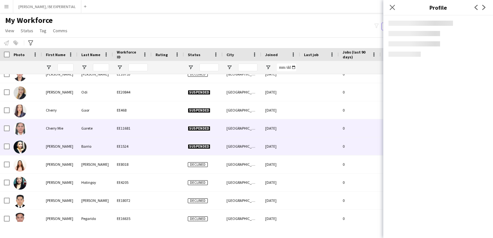
click at [48, 146] on div "[PERSON_NAME]" at bounding box center [59, 146] width 35 height 18
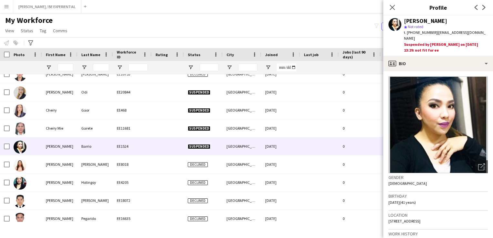
drag, startPoint x: 389, startPoint y: 7, endPoint x: 153, endPoint y: 102, distance: 254.1
click at [389, 7] on app-icon "Close pop-in" at bounding box center [392, 8] width 8 height 8
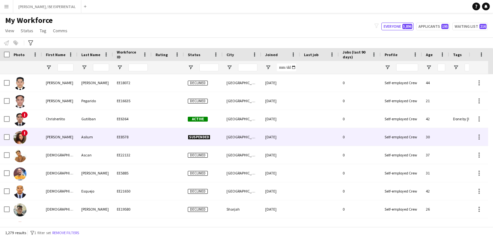
scroll to position [3516, 0]
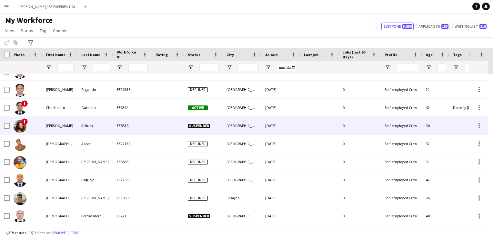
click at [50, 128] on div "[PERSON_NAME]" at bounding box center [59, 126] width 35 height 18
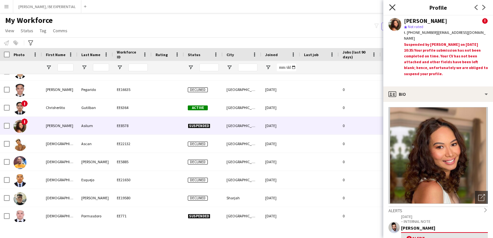
click at [394, 8] on icon "Close pop-in" at bounding box center [392, 7] width 6 height 6
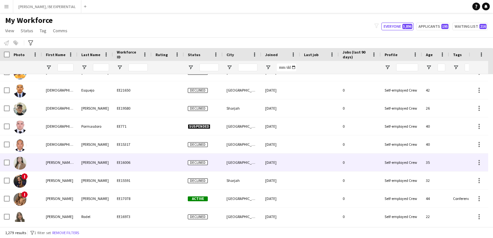
scroll to position [3612, 0]
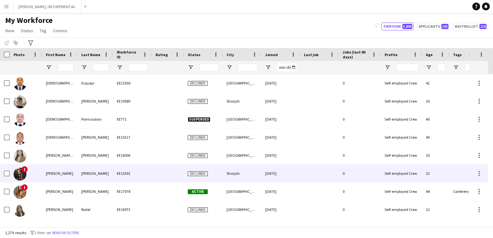
click at [57, 175] on div "[PERSON_NAME]" at bounding box center [59, 173] width 35 height 18
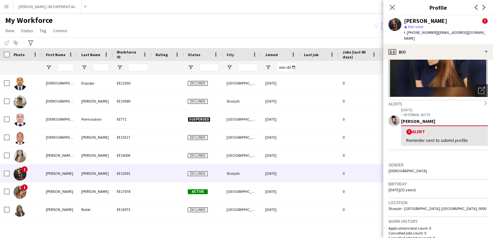
scroll to position [0, 0]
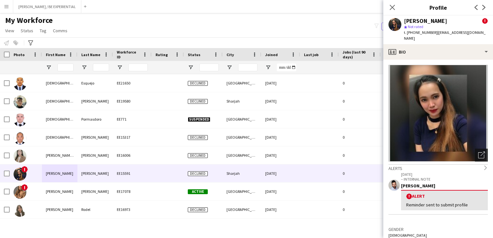
click at [479, 152] on icon "Open photos pop-in" at bounding box center [481, 155] width 7 height 7
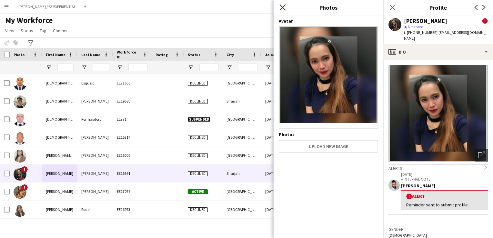
click at [282, 8] on icon at bounding box center [282, 7] width 6 height 6
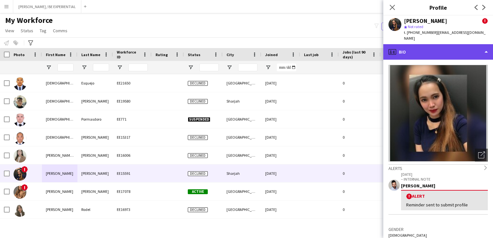
click at [467, 46] on div "profile Bio" at bounding box center [438, 51] width 110 height 15
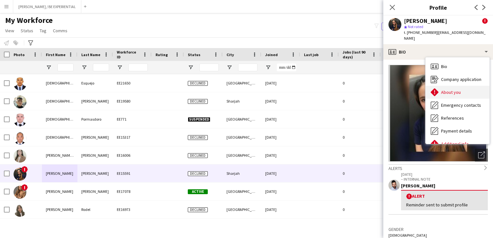
click at [461, 88] on div "About you About you" at bounding box center [457, 92] width 64 height 13
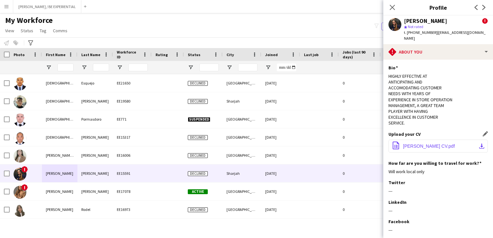
click at [436, 145] on button "office-file-sheet [PERSON_NAME] CV.pdf download-bottom" at bounding box center [437, 146] width 99 height 13
click at [391, 7] on icon at bounding box center [392, 7] width 6 height 6
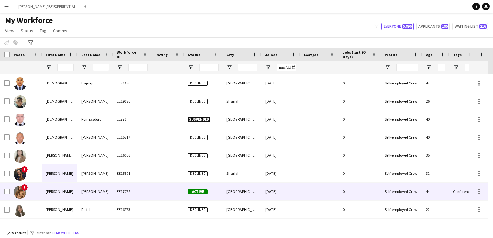
click at [53, 192] on div "[PERSON_NAME]" at bounding box center [59, 192] width 35 height 18
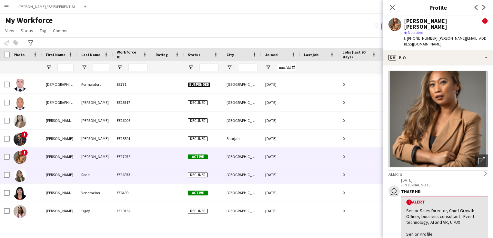
scroll to position [3677, 0]
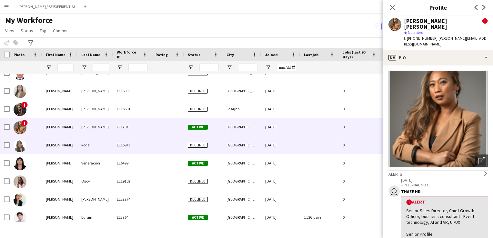
click at [67, 146] on div "[PERSON_NAME]" at bounding box center [59, 145] width 35 height 18
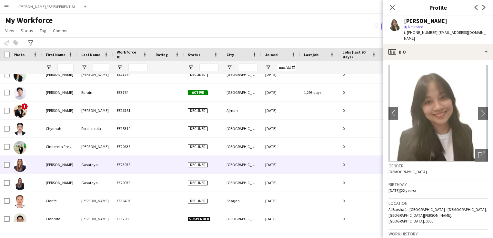
scroll to position [3806, 0]
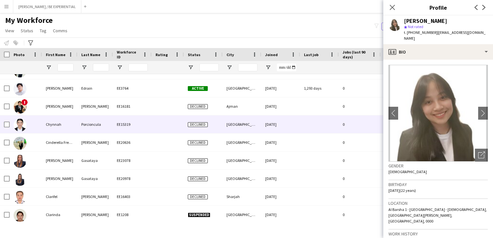
click at [63, 124] on div "Chynnah" at bounding box center [59, 124] width 35 height 18
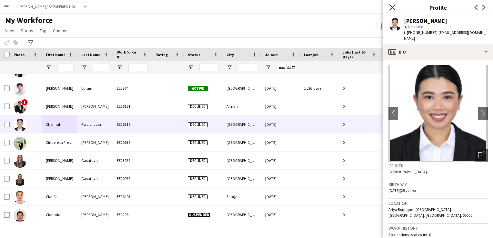
click at [389, 6] on icon "Close pop-in" at bounding box center [392, 7] width 6 height 6
